Goal: Information Seeking & Learning: Learn about a topic

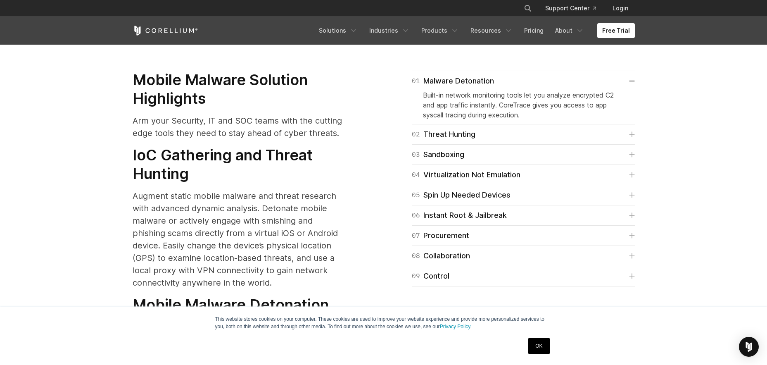
scroll to position [1069, 0]
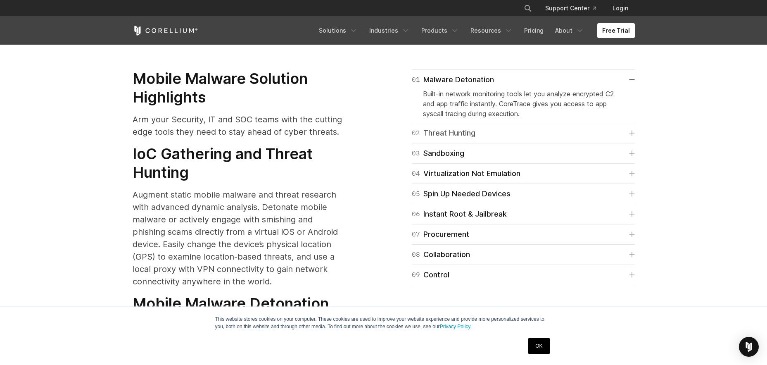
click at [633, 130] on icon at bounding box center [632, 133] width 6 height 6
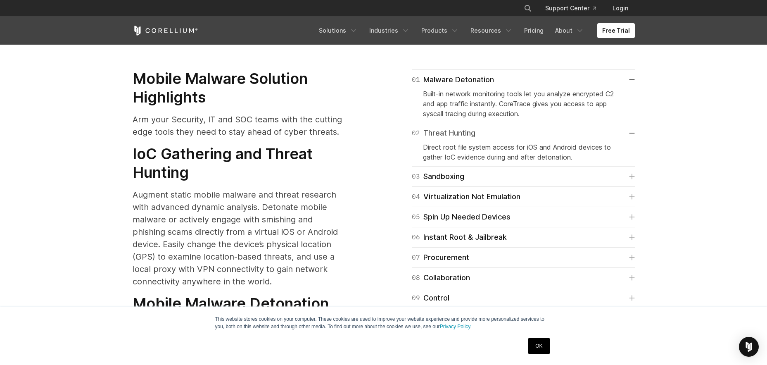
click at [633, 127] on link "02 Threat Hunting" at bounding box center [523, 133] width 223 height 12
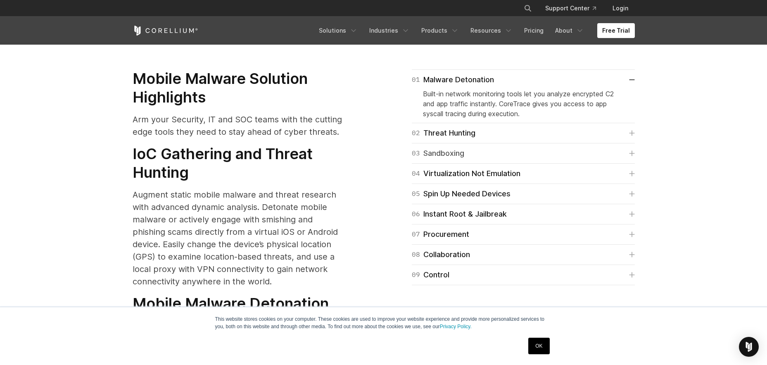
click at [632, 150] on icon at bounding box center [632, 153] width 6 height 6
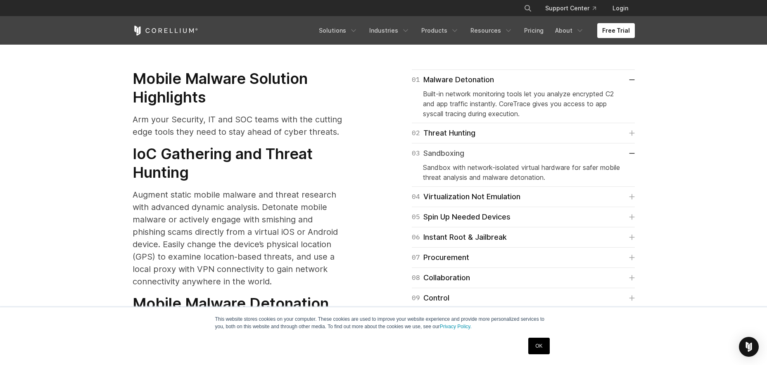
click at [632, 153] on icon at bounding box center [632, 153] width 6 height 1
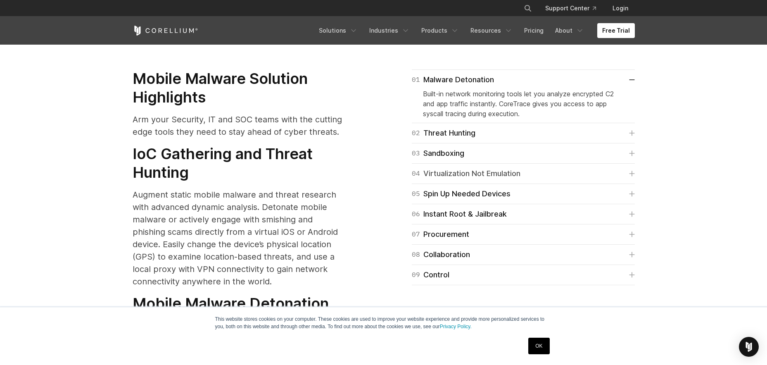
click at [631, 171] on icon at bounding box center [632, 174] width 6 height 6
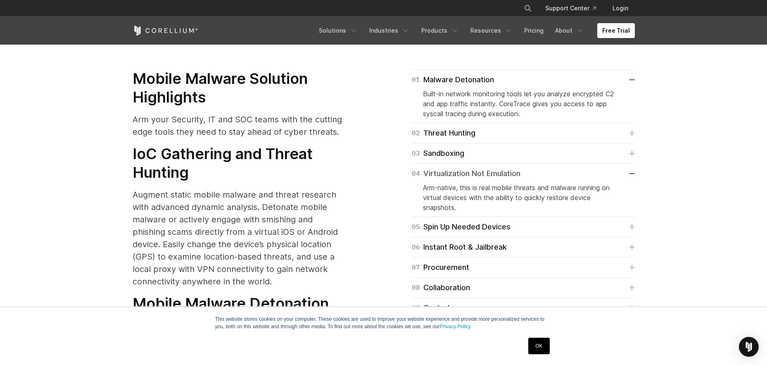
click at [631, 168] on link "04 Virtualization Not Emulation" at bounding box center [523, 174] width 223 height 12
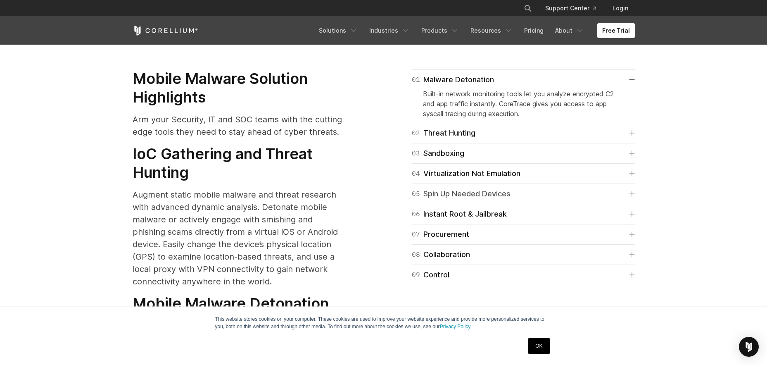
click at [632, 191] on icon at bounding box center [632, 194] width 6 height 6
click at [632, 188] on link "05 Spin Up Needed Devices" at bounding box center [523, 194] width 223 height 12
click at [631, 211] on icon at bounding box center [631, 213] width 5 height 5
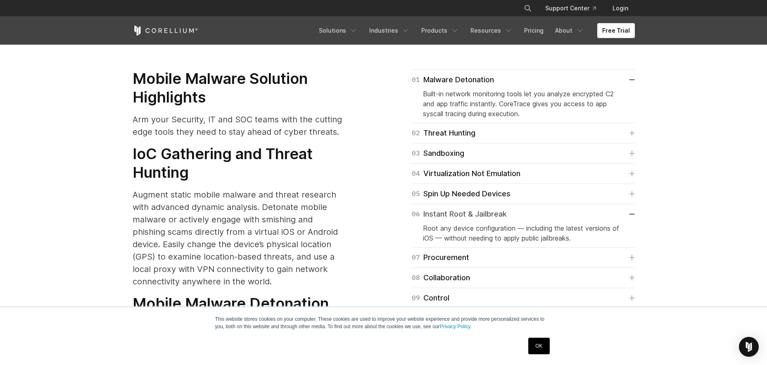
click at [631, 208] on link "06 Instant Root & Jailbreak" at bounding box center [523, 214] width 223 height 12
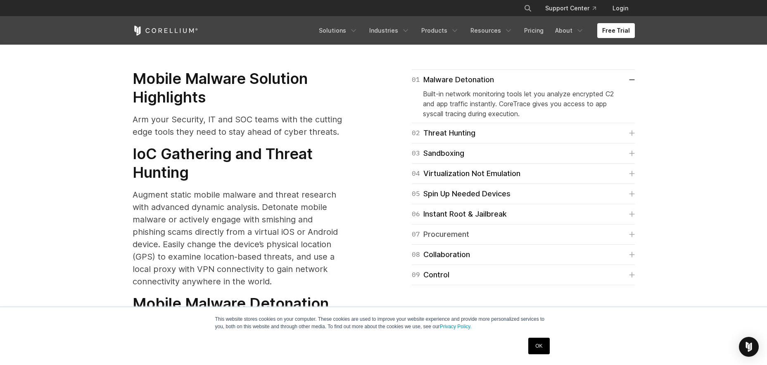
click at [632, 231] on icon at bounding box center [632, 234] width 6 height 6
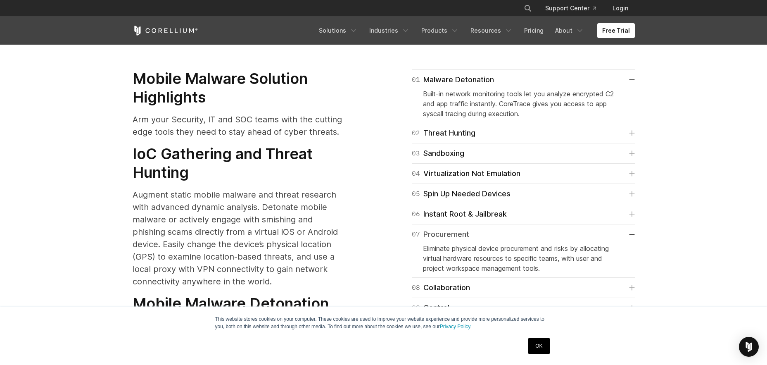
click at [632, 228] on link "07 Procurement" at bounding box center [523, 234] width 223 height 12
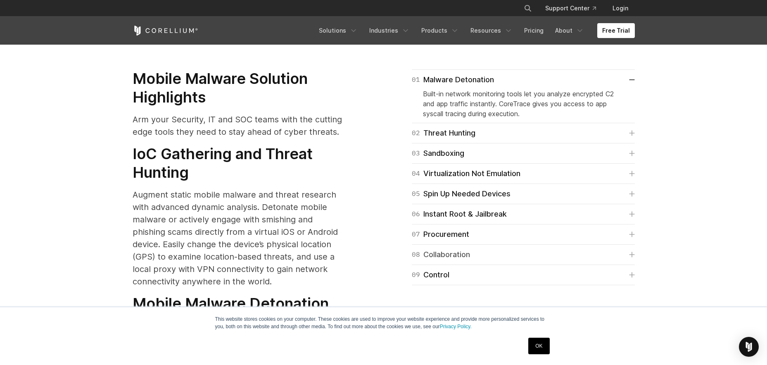
click at [630, 251] on icon at bounding box center [632, 254] width 6 height 6
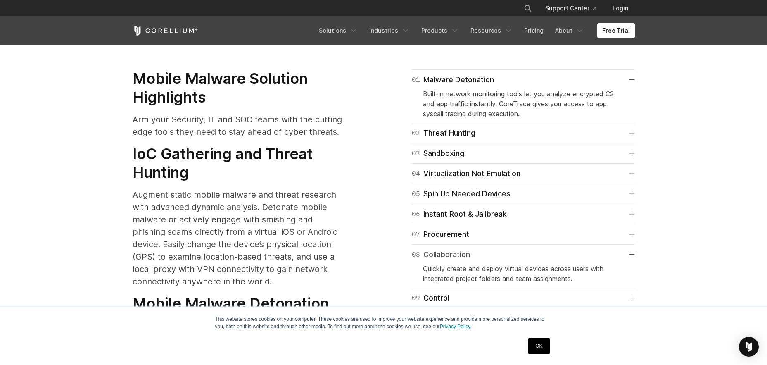
click at [630, 249] on link "08 Collaboration" at bounding box center [523, 255] width 223 height 12
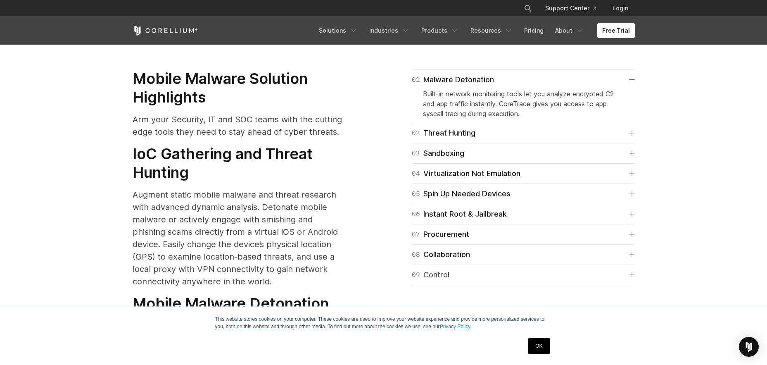
click at [631, 272] on icon at bounding box center [632, 275] width 6 height 6
click at [631, 274] on icon at bounding box center [632, 274] width 6 height 1
click at [632, 79] on icon at bounding box center [632, 79] width 6 height 1
